Goal: Transaction & Acquisition: Purchase product/service

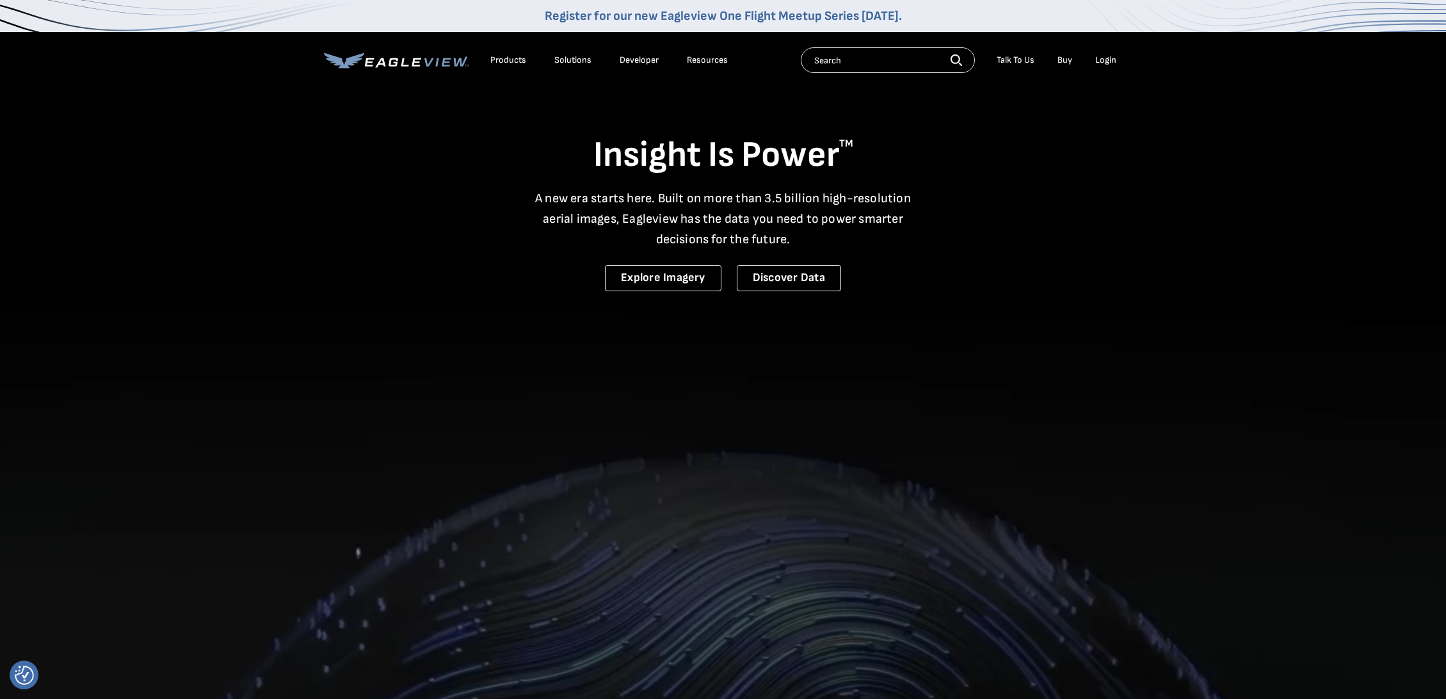
click at [1096, 56] on div "Login" at bounding box center [1106, 60] width 21 height 12
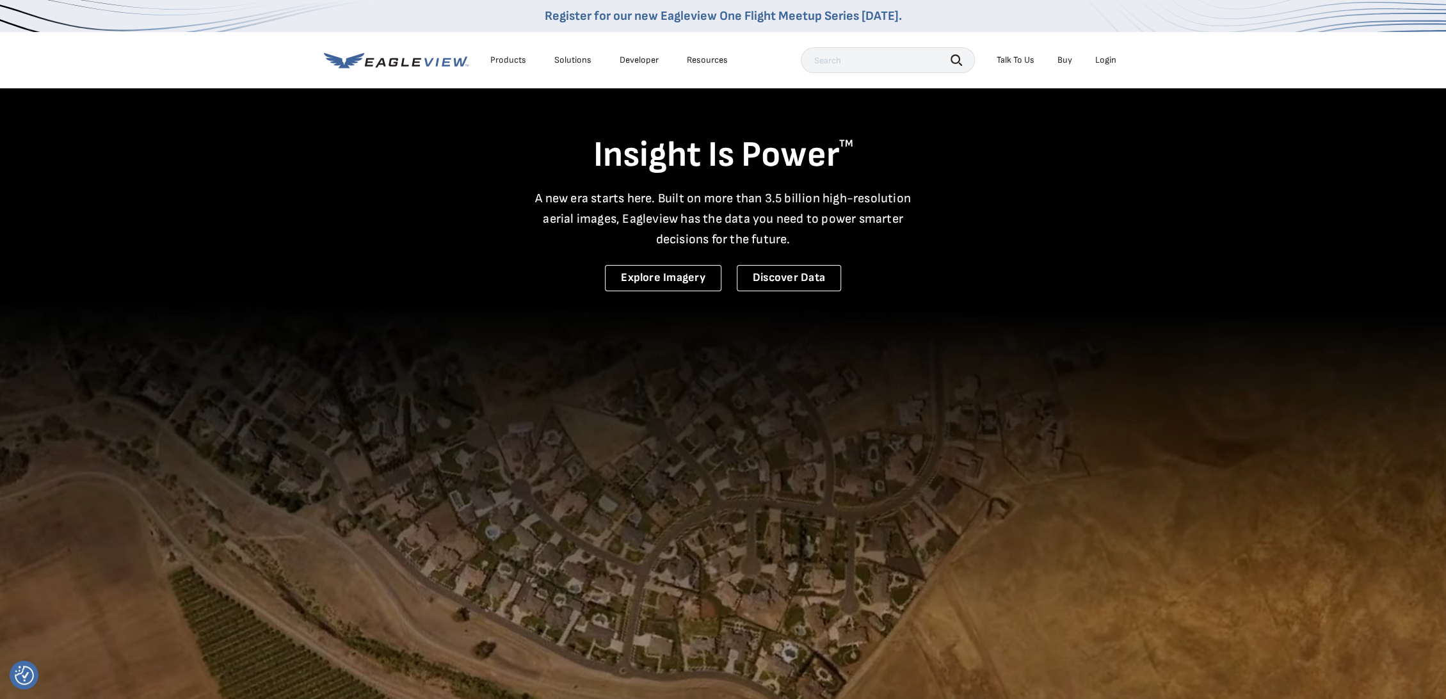
click at [1100, 61] on div "Login" at bounding box center [1106, 60] width 21 height 12
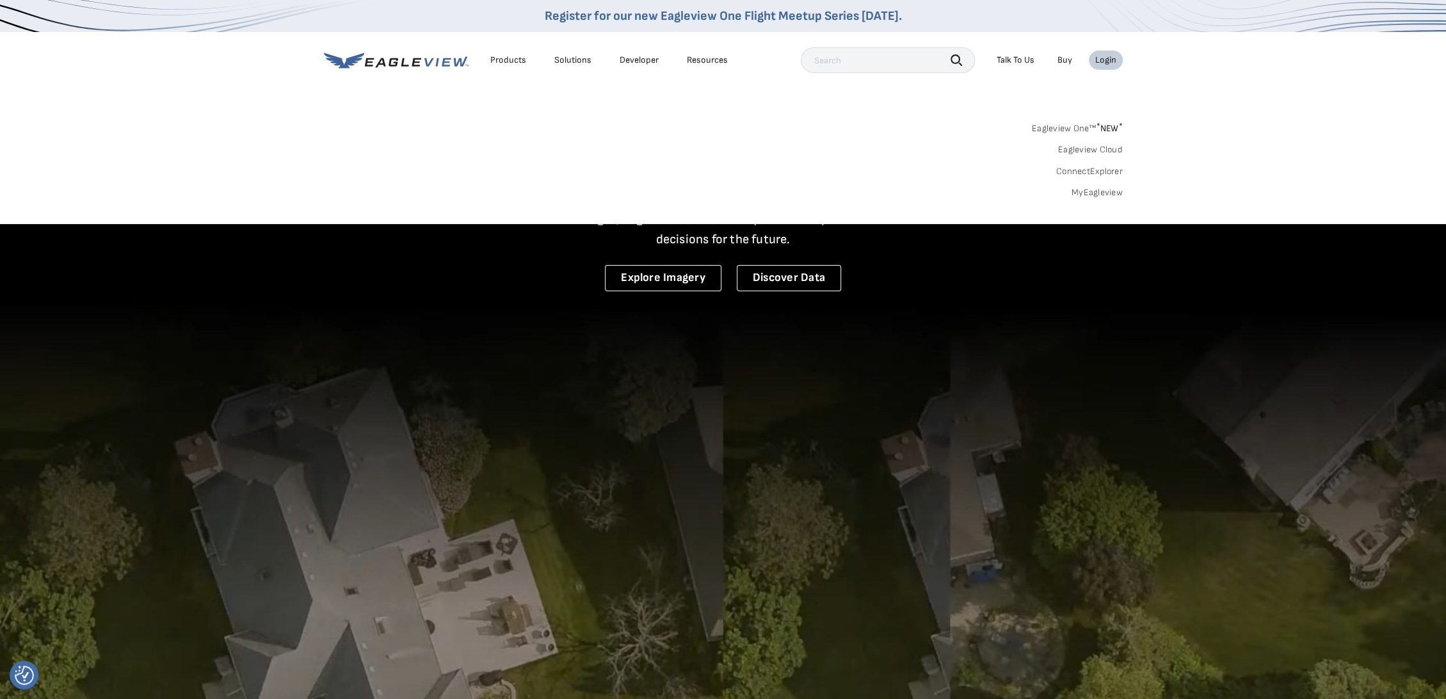
click at [1107, 189] on link "MyEagleview" at bounding box center [1097, 193] width 51 height 12
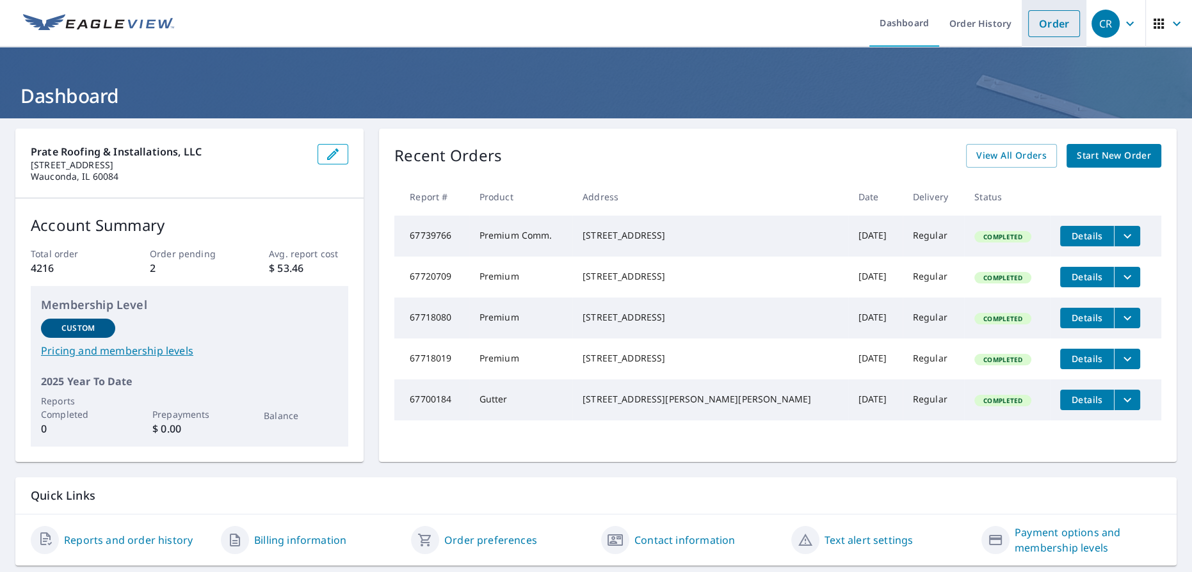
click at [1054, 29] on link "Order" at bounding box center [1054, 23] width 52 height 27
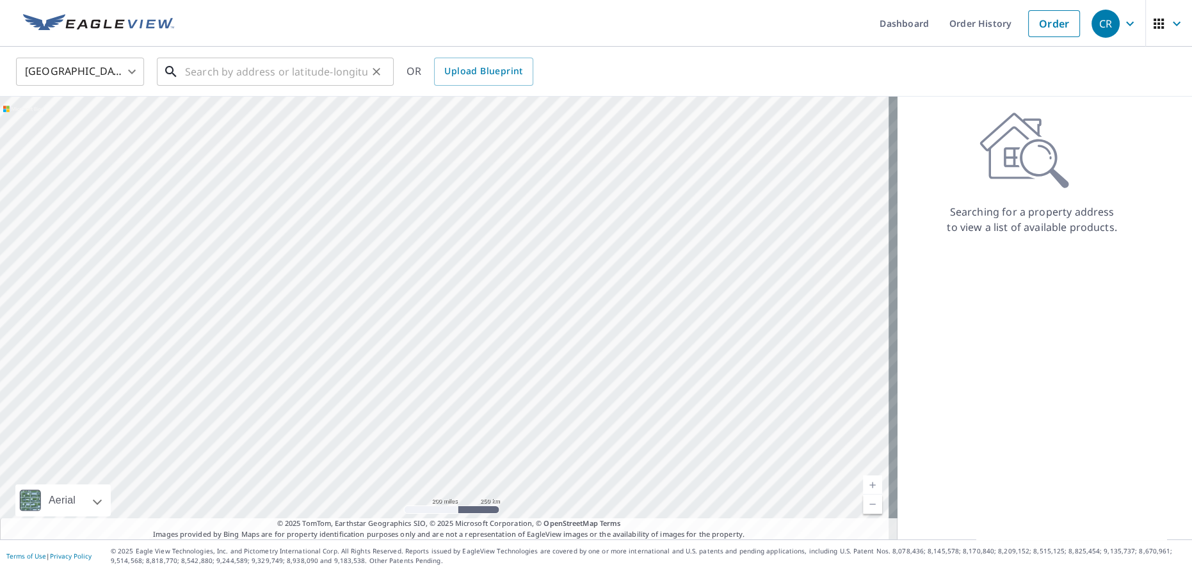
click at [203, 71] on input "text" at bounding box center [276, 72] width 182 height 36
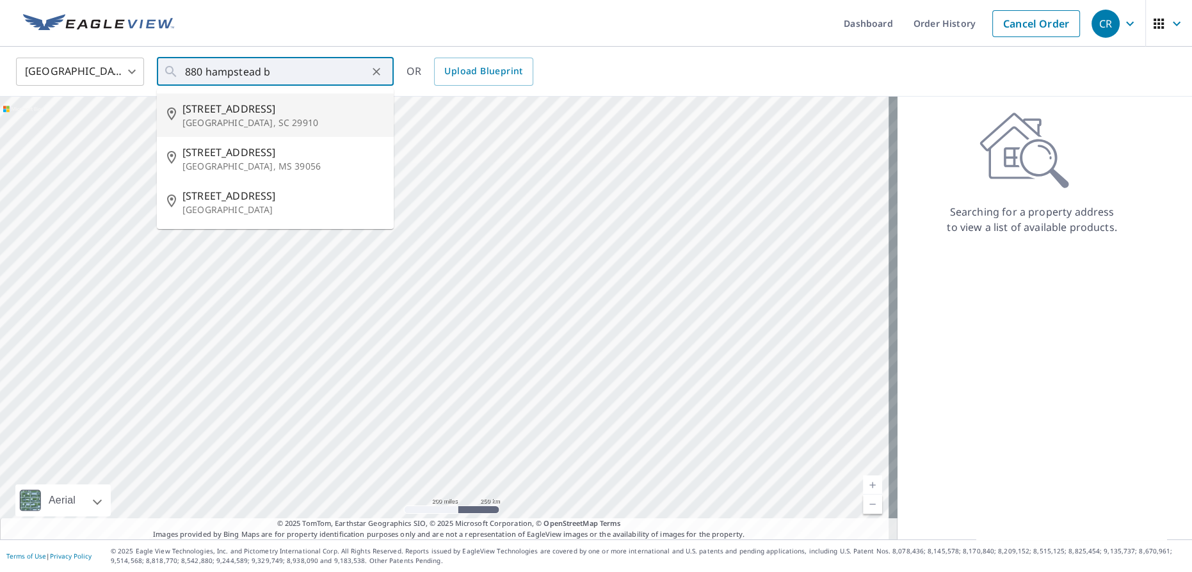
type input "[STREET_ADDRESS]"
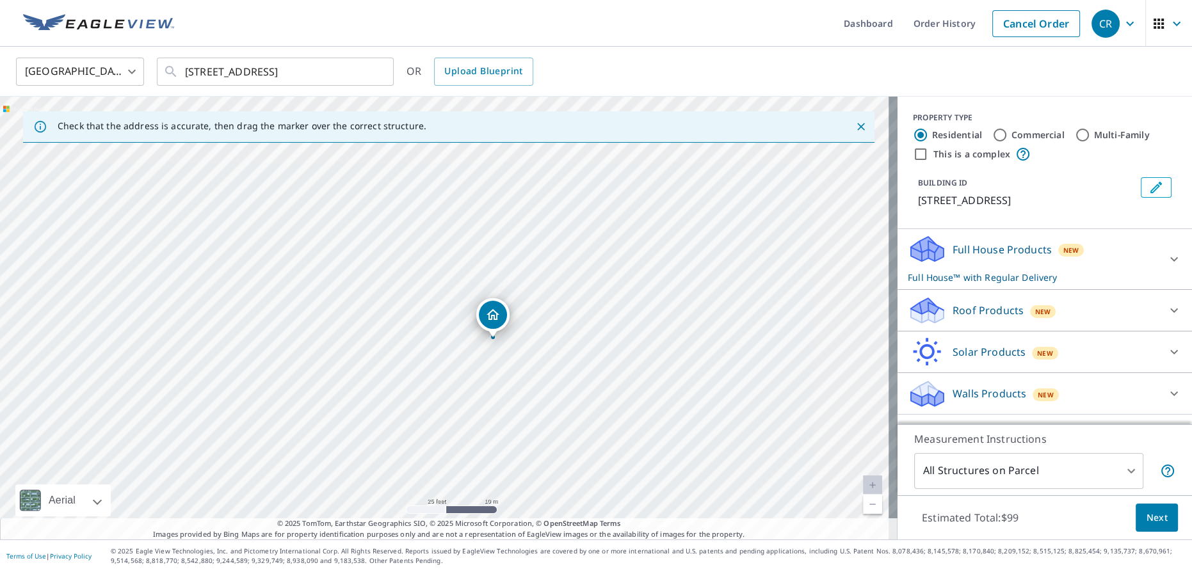
drag, startPoint x: 496, startPoint y: 445, endPoint x: 522, endPoint y: 314, distance: 133.7
click at [522, 314] on div "[STREET_ADDRESS]" at bounding box center [449, 318] width 898 height 443
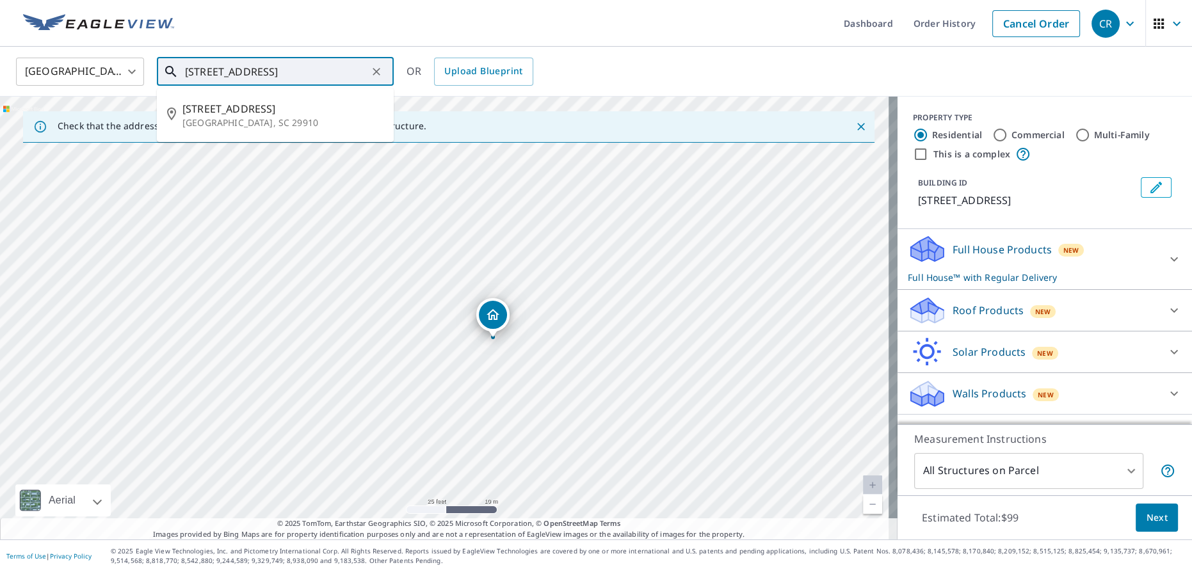
click at [288, 72] on input "[STREET_ADDRESS]" at bounding box center [276, 72] width 182 height 36
click at [379, 68] on icon "Clear" at bounding box center [377, 72] width 8 height 8
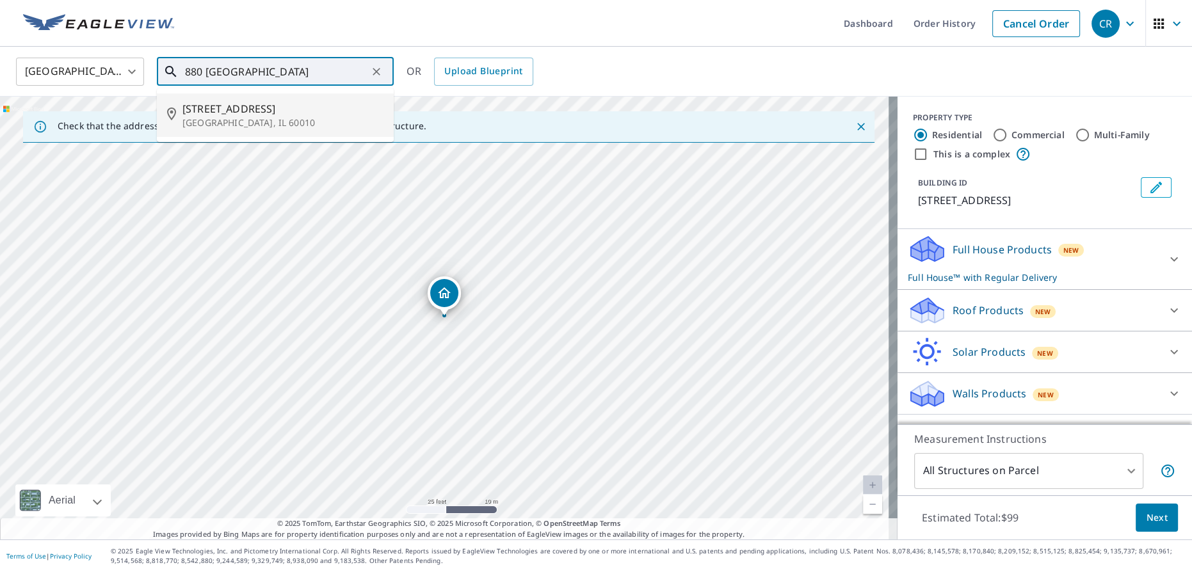
click at [241, 120] on p "[GEOGRAPHIC_DATA], IL 60010" at bounding box center [282, 123] width 201 height 13
type input "[STREET_ADDRESS]"
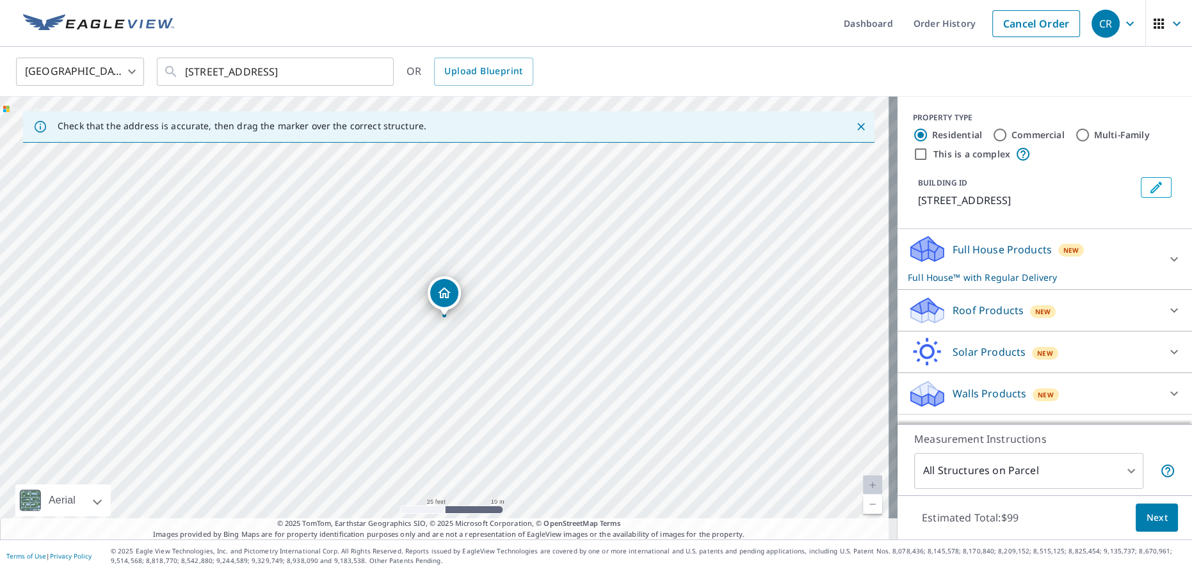
click at [1052, 314] on div "Roof Products New" at bounding box center [1033, 311] width 251 height 30
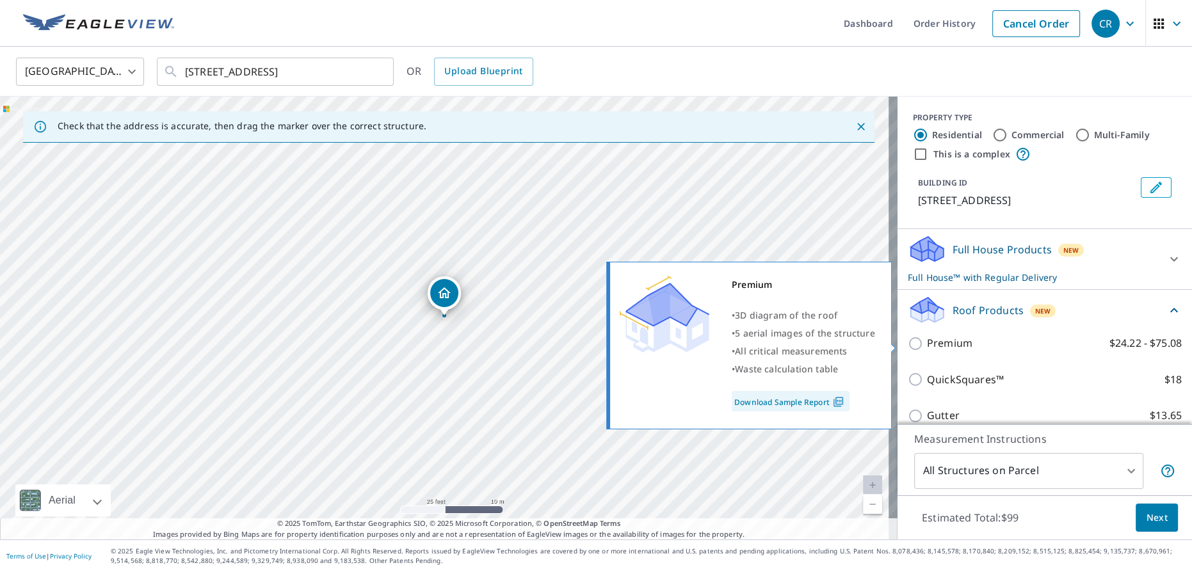
click at [898, 350] on div "Premium • 3D diagram of the roof • 5 aerial images of the structure • All criti…" at bounding box center [754, 345] width 293 height 175
click at [908, 343] on input "Premium $24.22 - $75.08" at bounding box center [917, 343] width 19 height 15
checkbox input "true"
checkbox input "false"
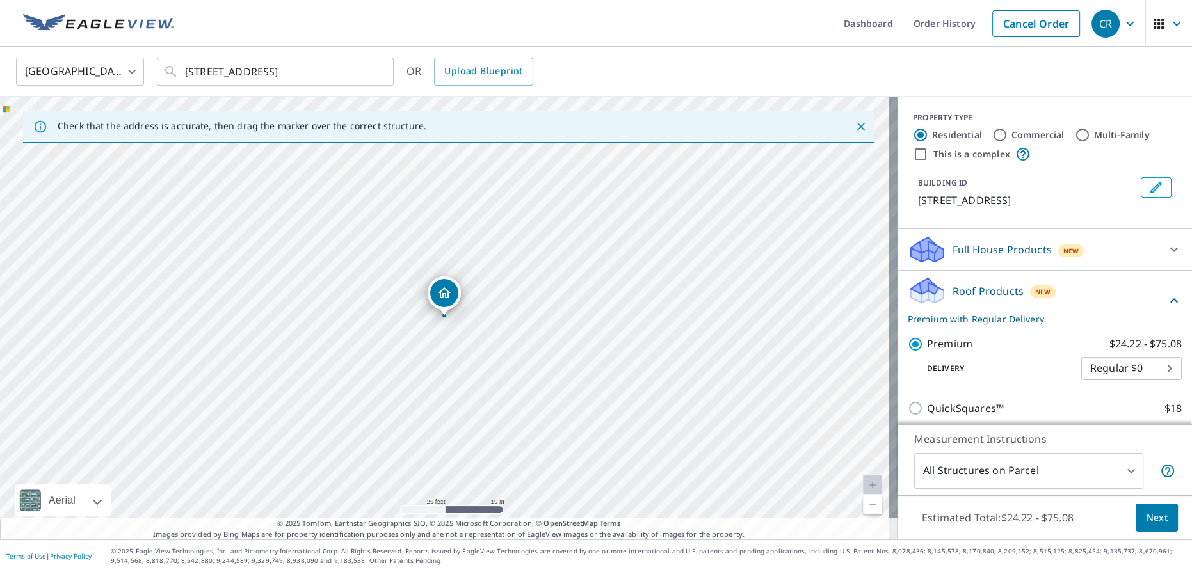
click at [1151, 512] on span "Next" at bounding box center [1157, 518] width 22 height 16
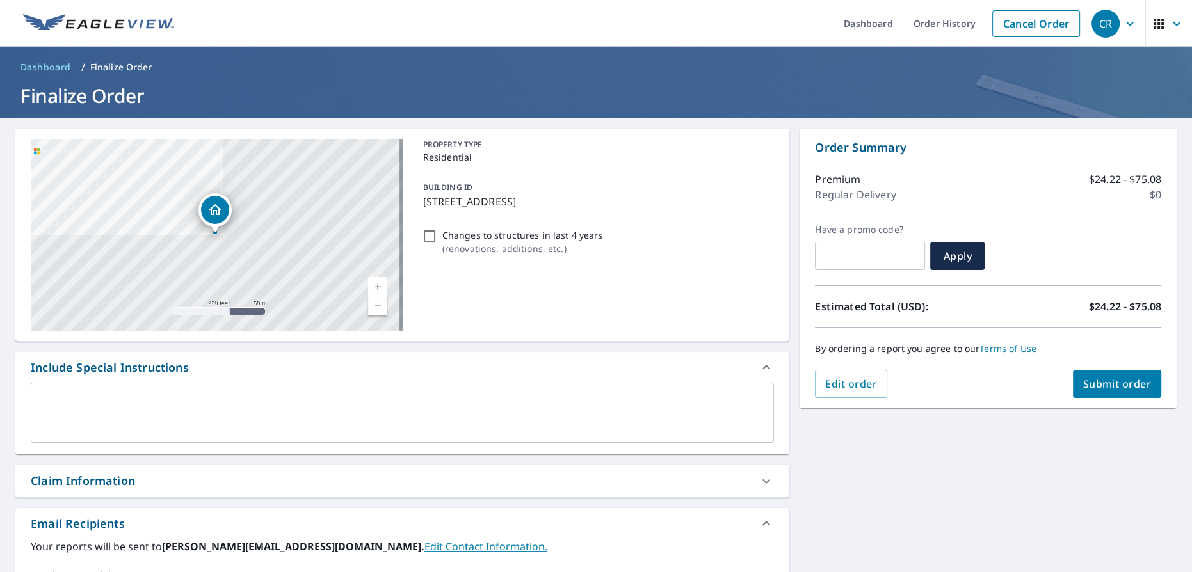
click at [1098, 385] on span "Submit order" at bounding box center [1117, 384] width 69 height 14
checkbox input "true"
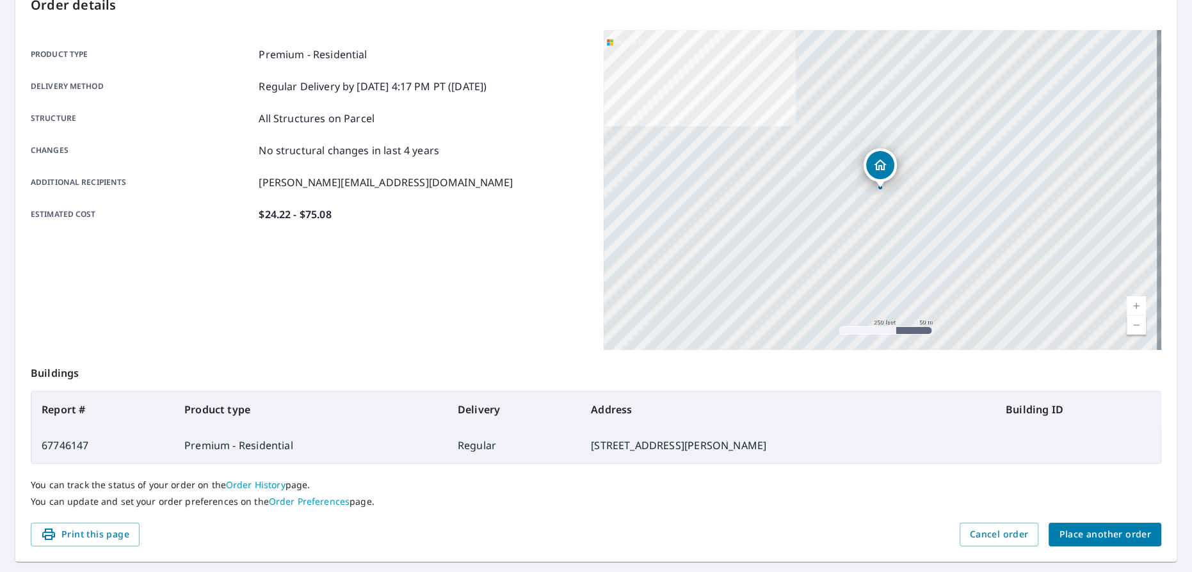
scroll to position [174, 0]
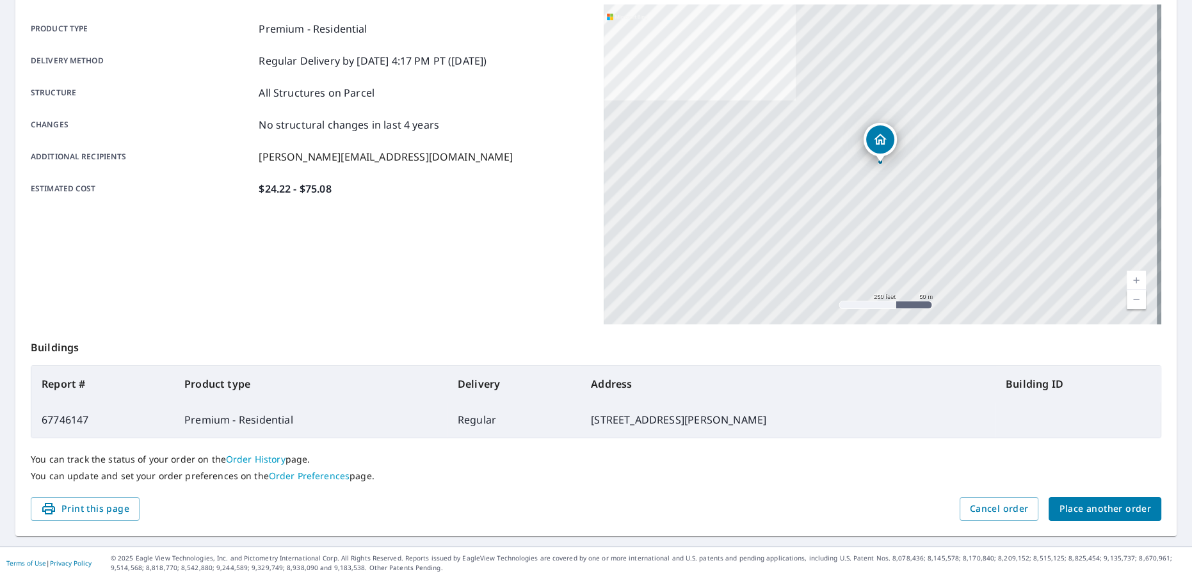
click at [1090, 492] on div "You can track the status of your order on the Order History page. You can updat…" at bounding box center [596, 468] width 1131 height 59
click at [1090, 508] on span "Place another order" at bounding box center [1105, 509] width 92 height 16
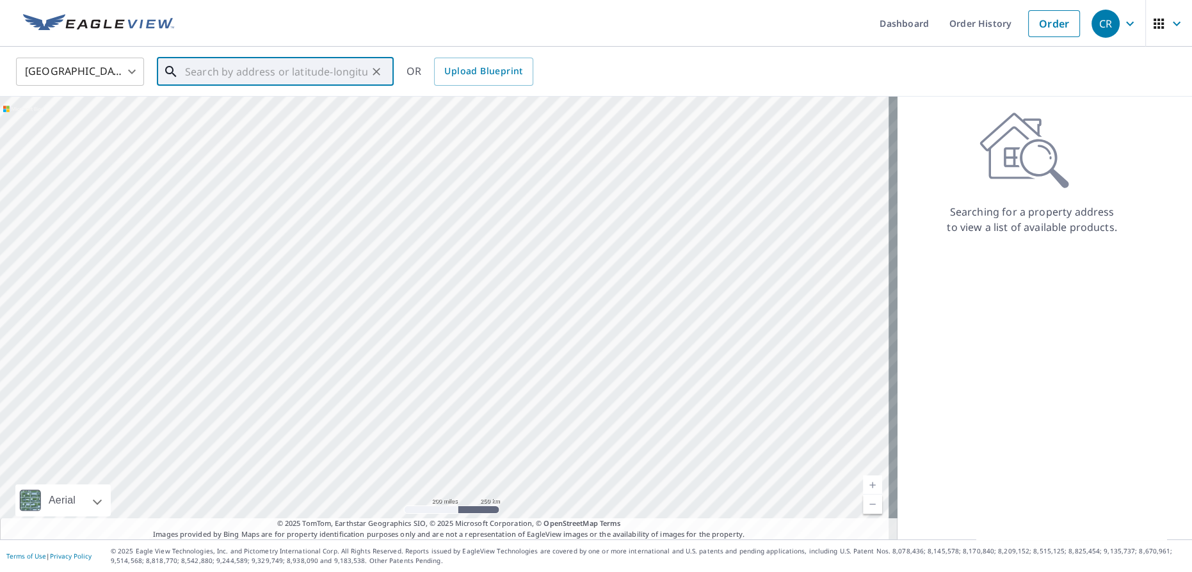
click at [336, 69] on input "text" at bounding box center [276, 72] width 182 height 36
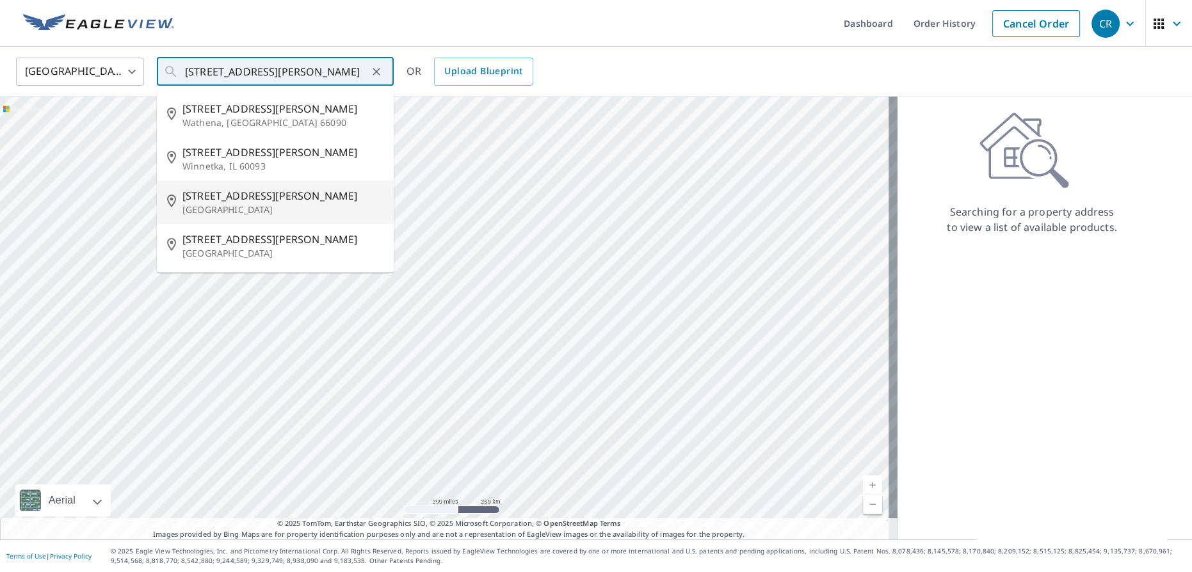
type input "[STREET_ADDRESS][PERSON_NAME]"
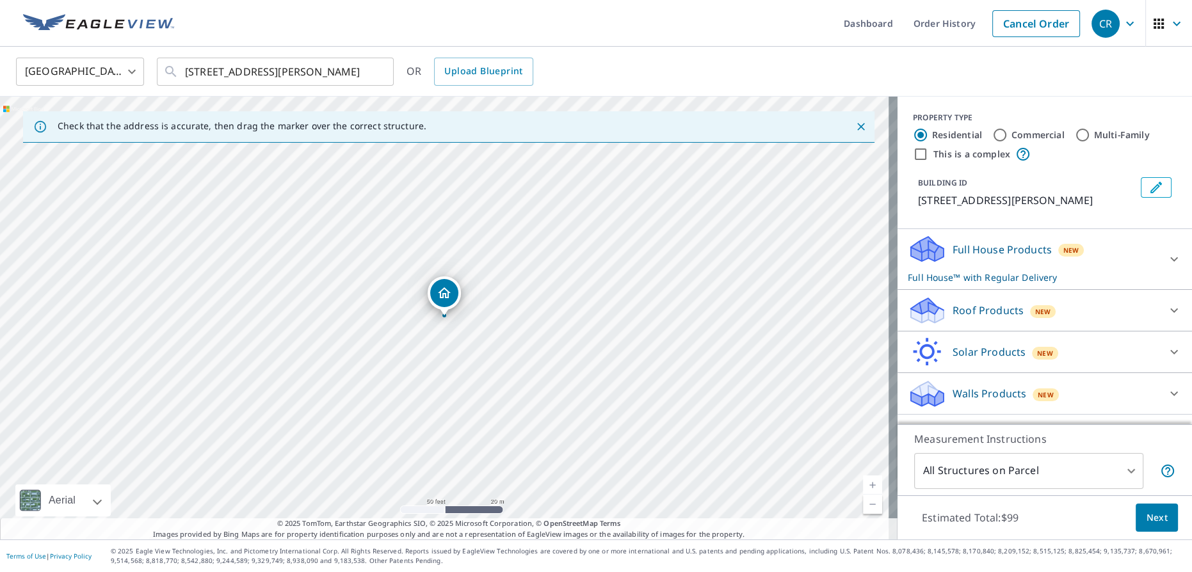
click at [961, 309] on p "Roof Products" at bounding box center [988, 310] width 71 height 15
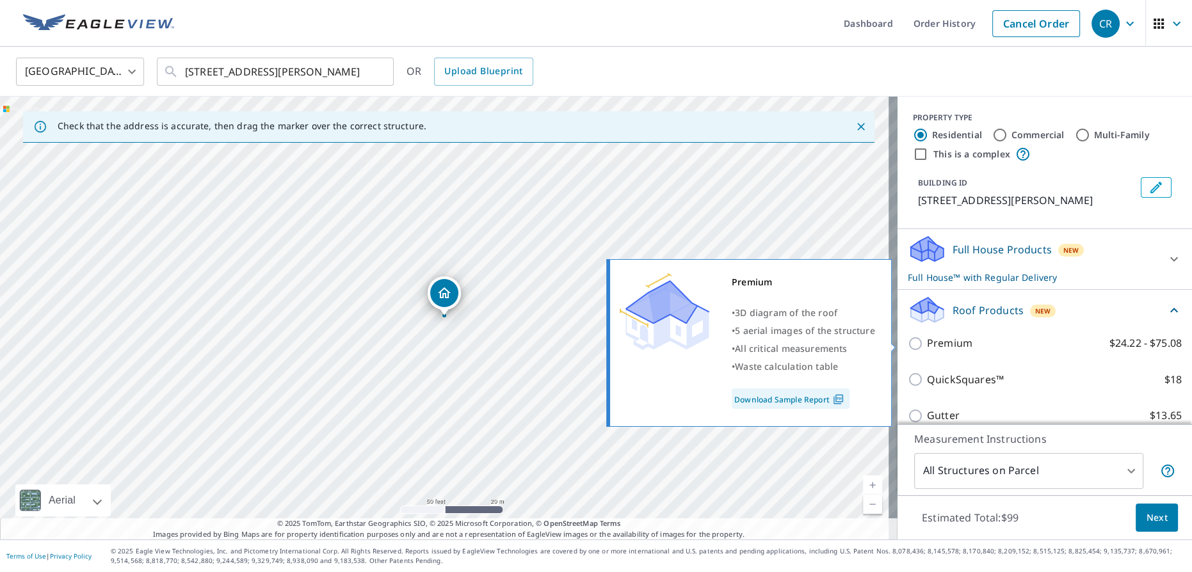
click at [908, 343] on input "Premium $24.22 - $75.08" at bounding box center [917, 343] width 19 height 15
checkbox input "true"
checkbox input "false"
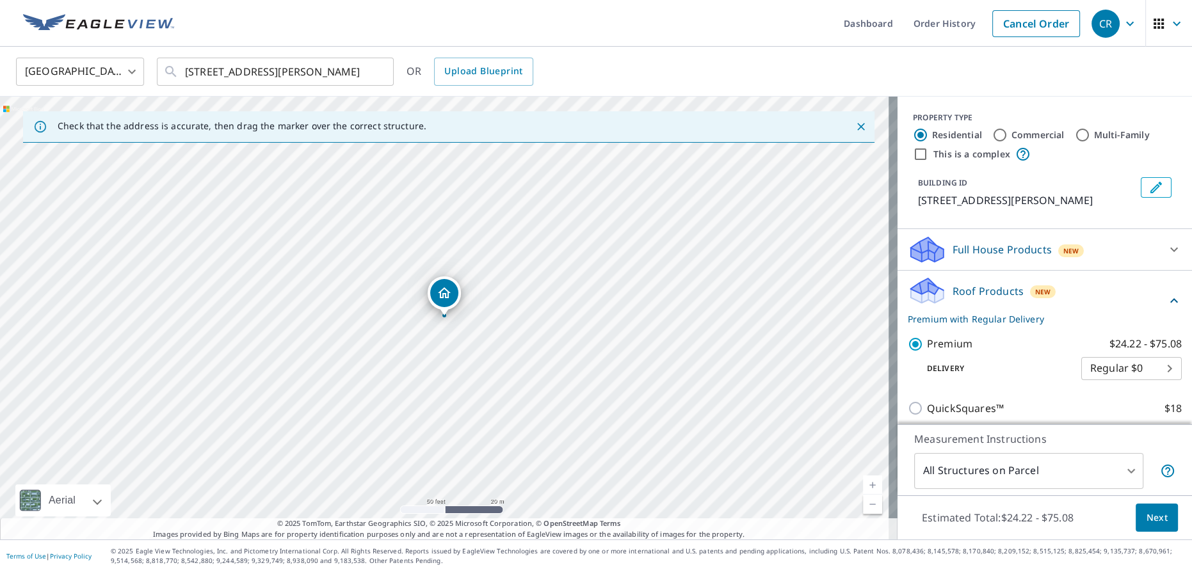
click at [1147, 531] on button "Next" at bounding box center [1157, 518] width 42 height 29
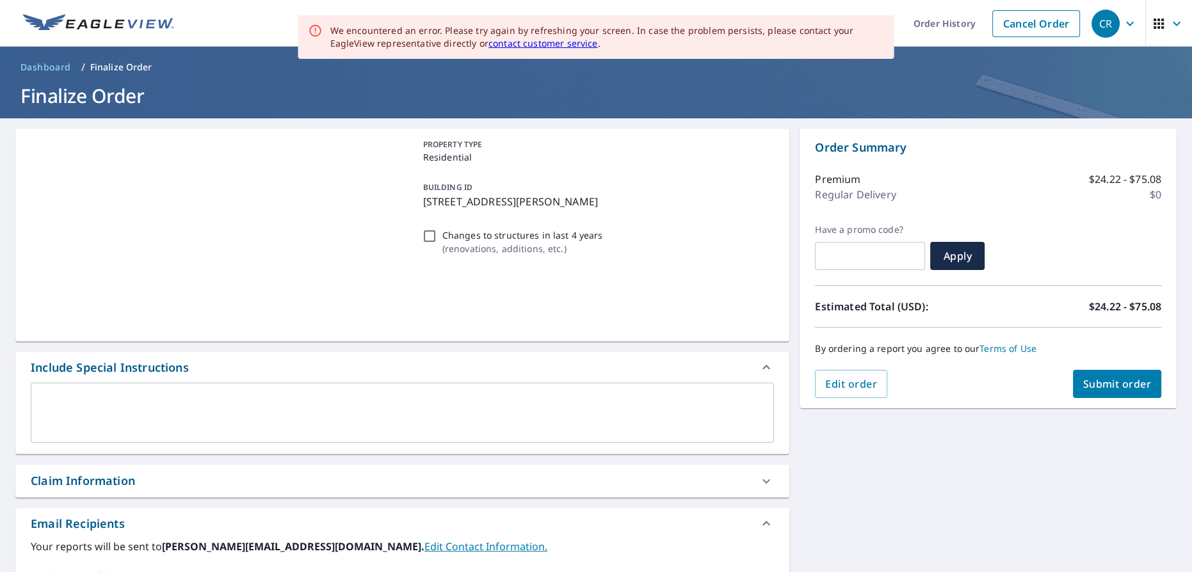
click at [1094, 387] on span "Submit order" at bounding box center [1117, 384] width 69 height 14
checkbox input "true"
